Goal: Information Seeking & Learning: Find specific page/section

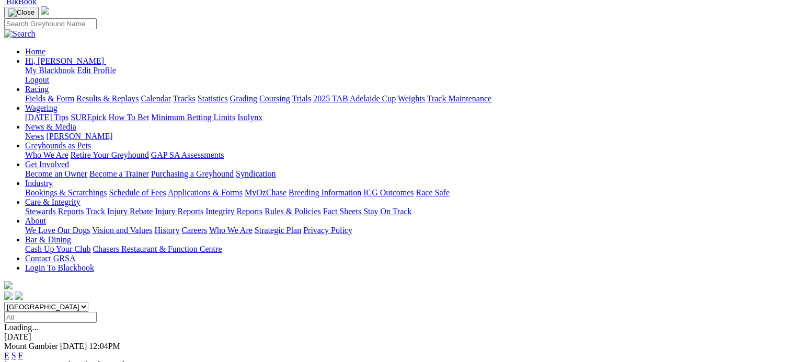
scroll to position [105, 0]
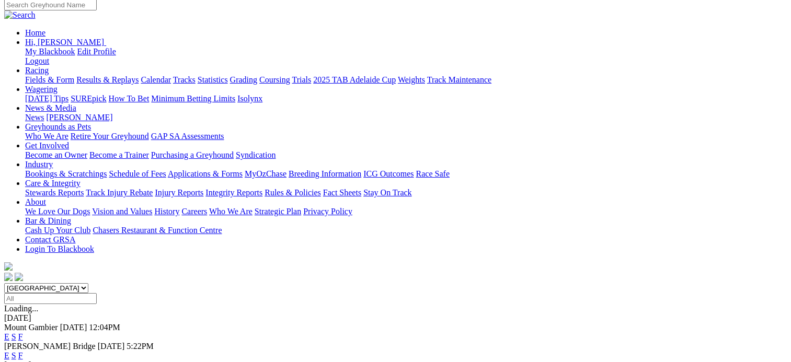
click at [23, 351] on link "F" at bounding box center [20, 355] width 5 height 9
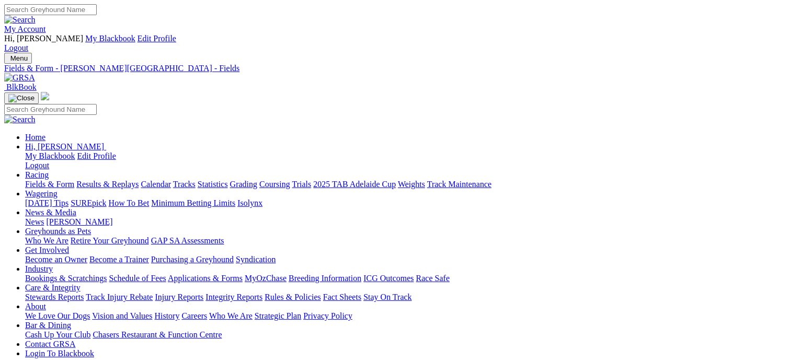
click at [33, 180] on link "Fields & Form" at bounding box center [49, 184] width 49 height 9
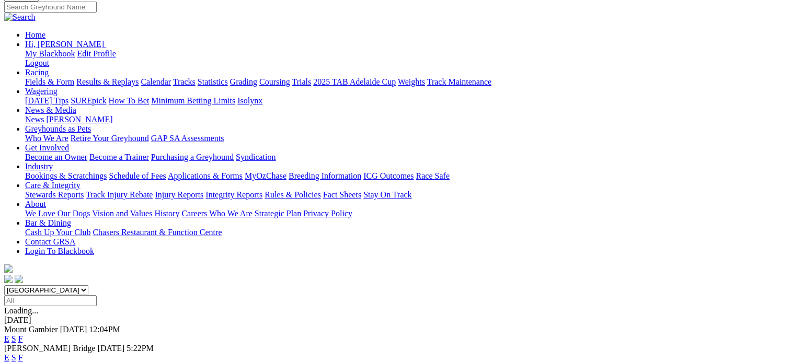
scroll to position [105, 0]
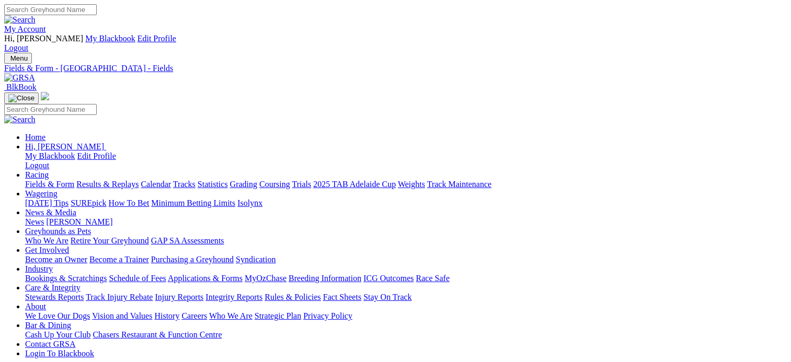
click at [33, 180] on link "Fields & Form" at bounding box center [49, 184] width 49 height 9
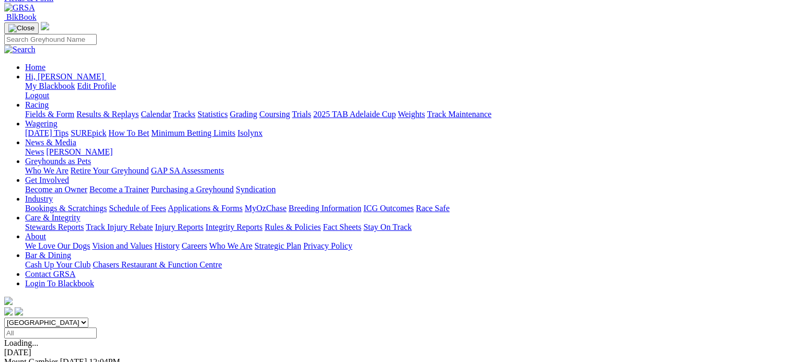
scroll to position [105, 0]
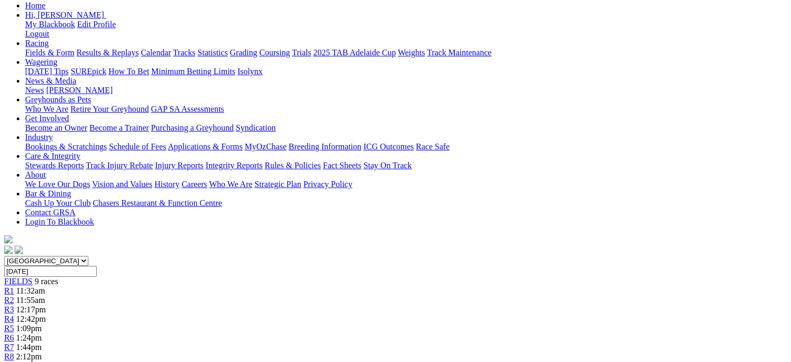
scroll to position [157, 0]
